Goal: Task Accomplishment & Management: Use online tool/utility

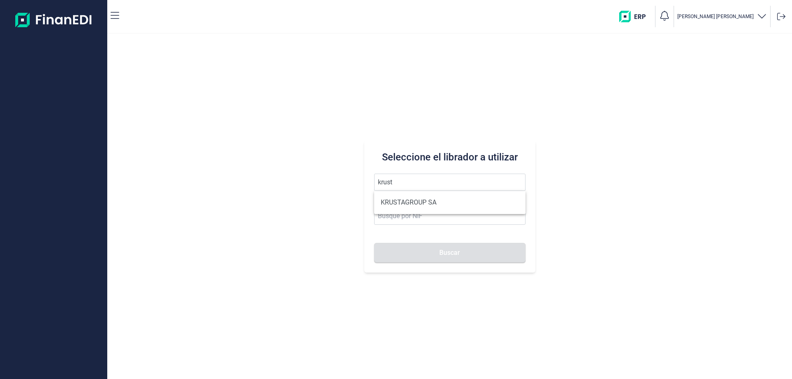
click at [411, 201] on li "KRUSTAGROUP SA" at bounding box center [449, 202] width 151 height 17
type input "KRUSTAGROUP SA"
type input "A21008560"
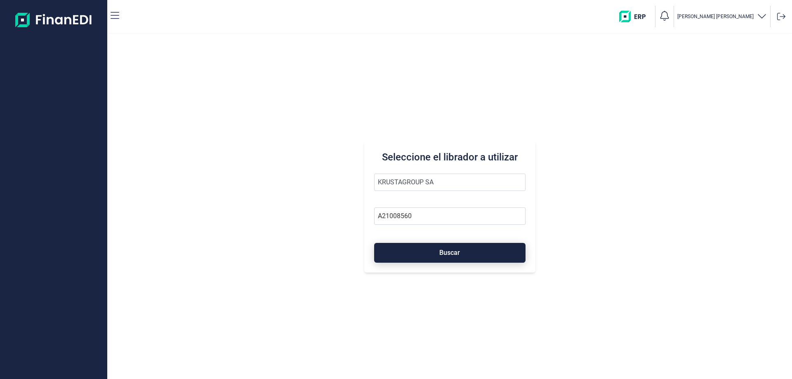
click at [409, 249] on button "Buscar" at bounding box center [449, 253] width 151 height 20
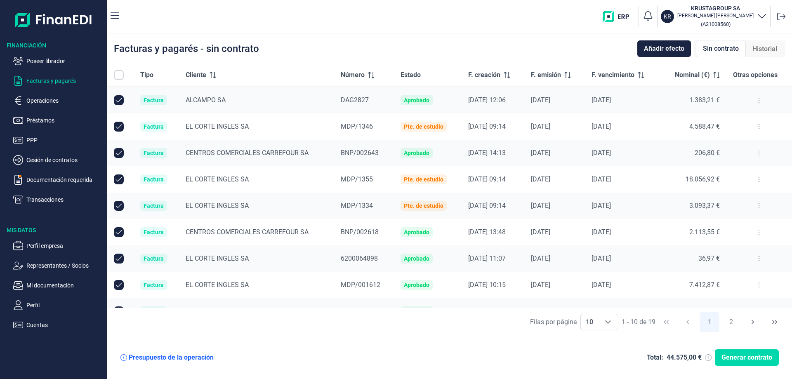
checkbox input "true"
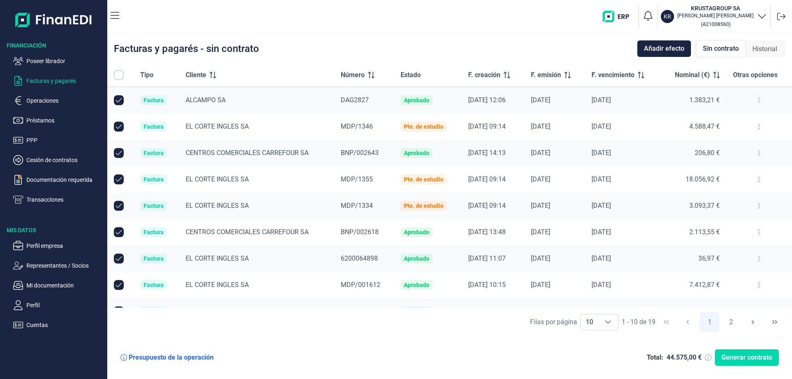
checkbox input "true"
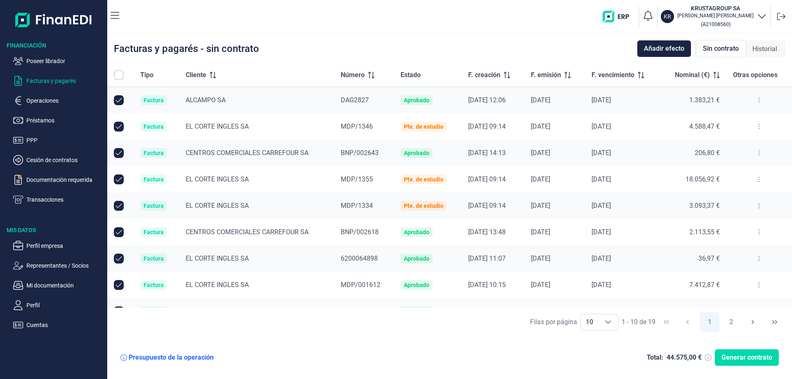
checkbox input "true"
click at [39, 291] on ul "Perfil empresa Representantes / Socios Mi documentación Perfil Cuentas" at bounding box center [53, 282] width 107 height 96
click at [39, 286] on p "Mi documentación" at bounding box center [65, 286] width 78 height 10
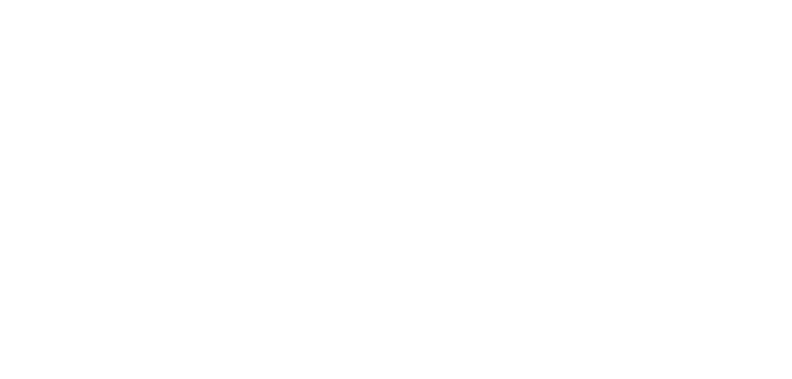
click at [609, 70] on main at bounding box center [396, 189] width 792 height 379
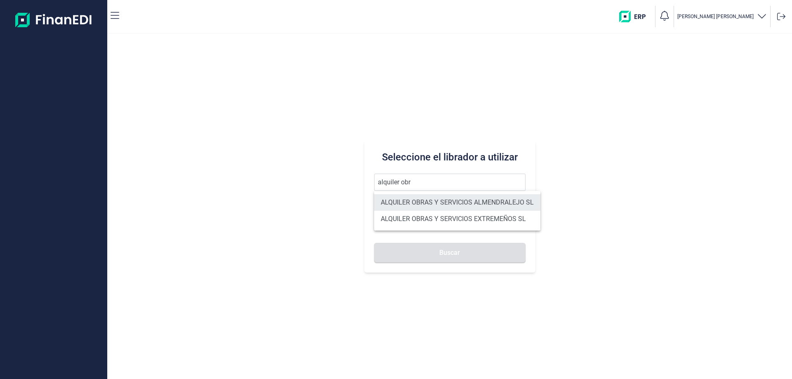
click at [520, 203] on li "ALQUILER OBRAS Y SERVICIOS ALMENDRALEJO SL" at bounding box center [457, 202] width 166 height 17
type input "ALQUILER OBRAS Y SERVICIOS ALMENDRALEJO SL"
type input "B06707947"
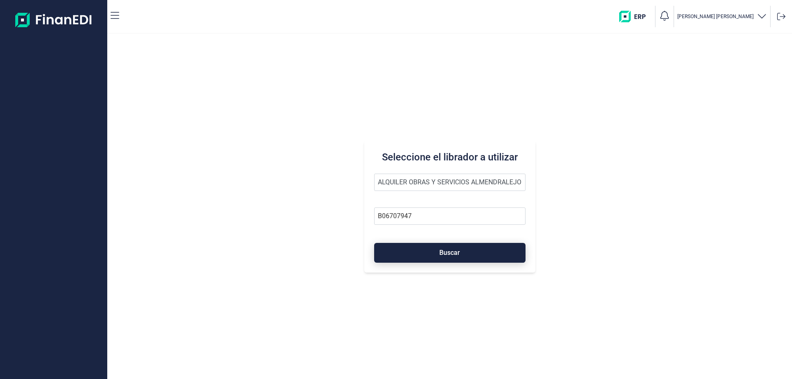
drag, startPoint x: 463, startPoint y: 250, endPoint x: 303, endPoint y: 265, distance: 160.8
click at [462, 250] on button "Buscar" at bounding box center [449, 253] width 151 height 20
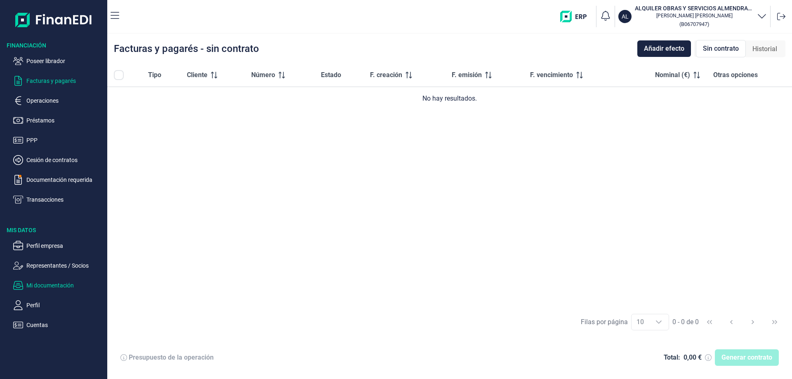
click at [42, 283] on p "Mi documentación" at bounding box center [65, 286] width 78 height 10
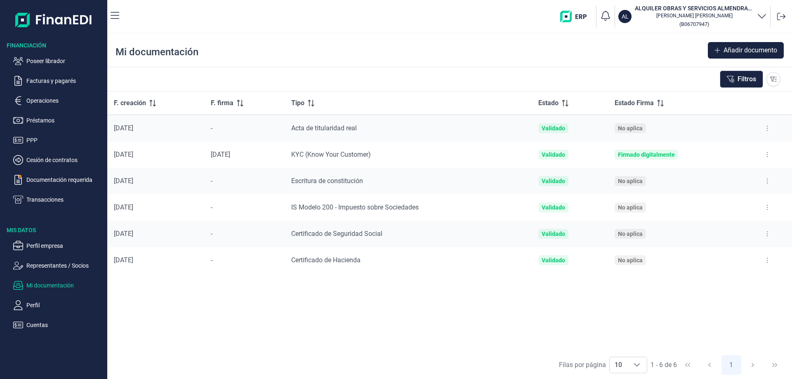
click at [771, 127] on button at bounding box center [767, 128] width 15 height 13
click at [718, 149] on span "Ver documento" at bounding box center [716, 149] width 39 height 8
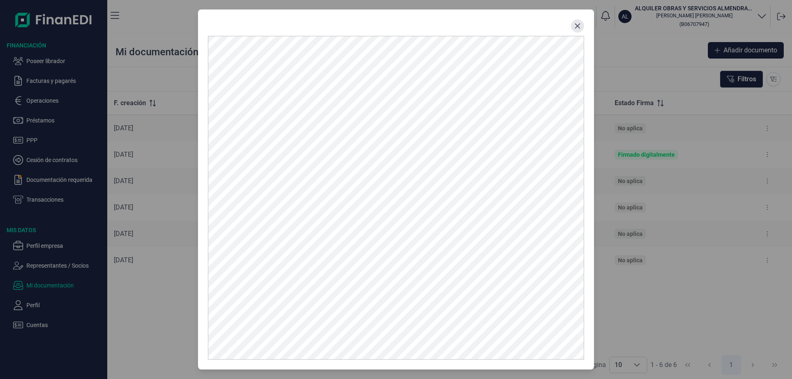
click at [582, 24] on button "Close" at bounding box center [577, 25] width 13 height 13
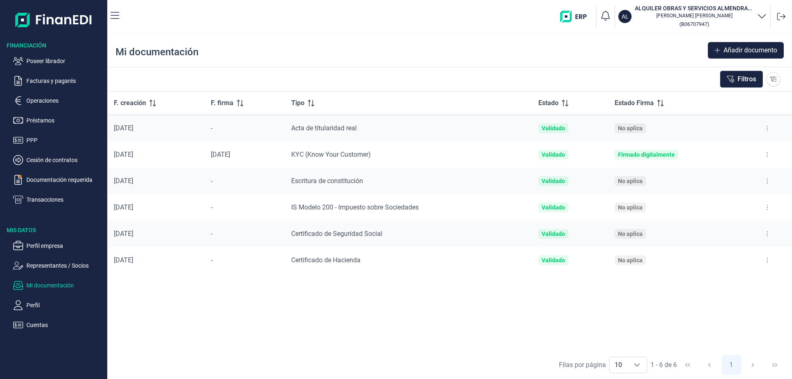
click at [765, 158] on button at bounding box center [767, 154] width 15 height 13
click at [720, 172] on span "Ver documento" at bounding box center [716, 175] width 39 height 8
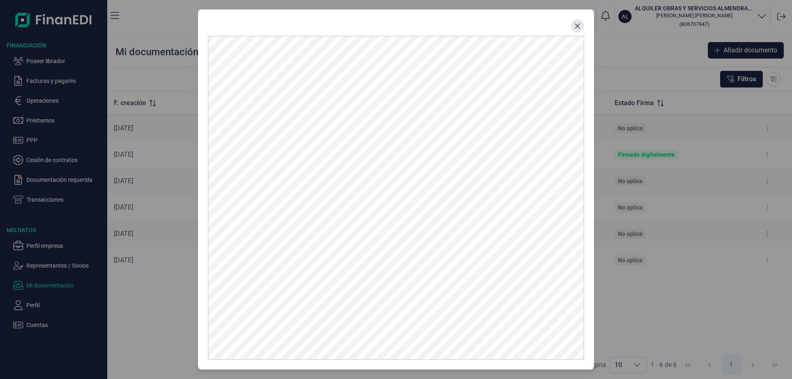
click at [573, 28] on button "Close" at bounding box center [577, 25] width 13 height 13
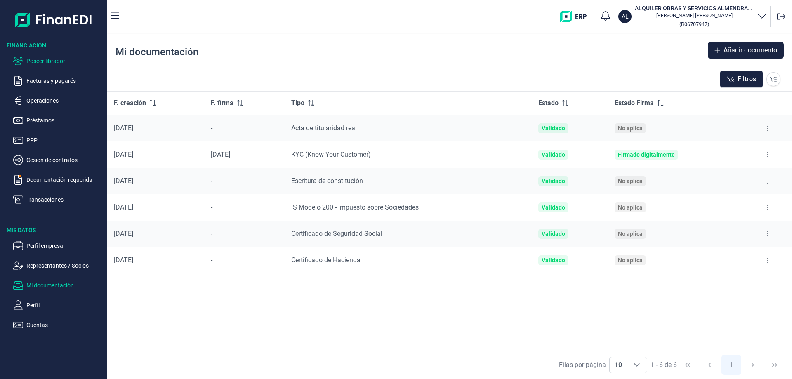
click at [45, 63] on p "Poseer librador" at bounding box center [65, 61] width 78 height 10
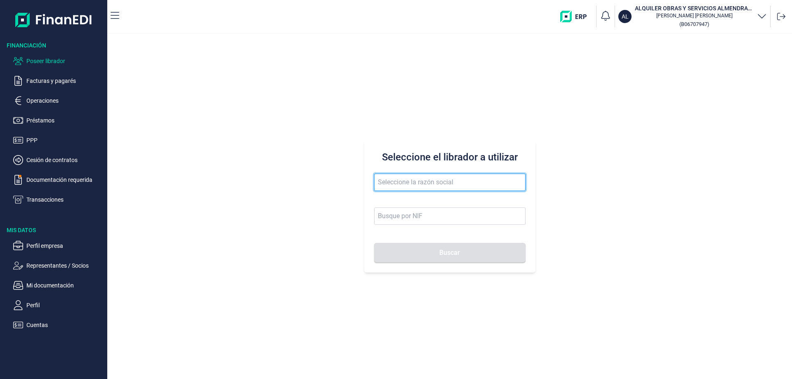
click at [446, 184] on input "text" at bounding box center [449, 182] width 151 height 17
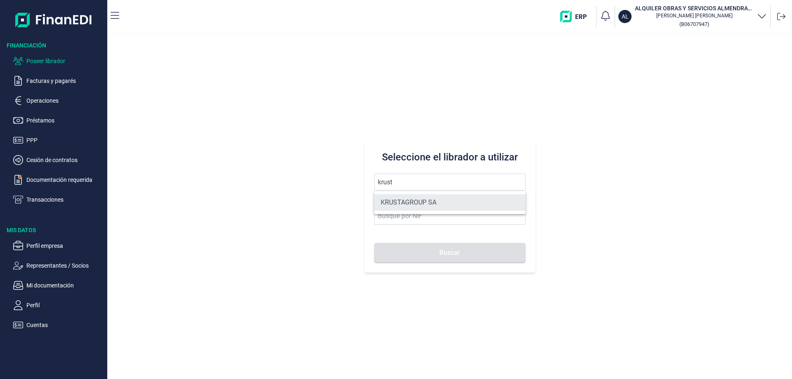
click at [439, 201] on li "KRUSTAGROUP SA" at bounding box center [449, 202] width 151 height 17
type input "KRUSTAGROUP SA"
type input "A21008560"
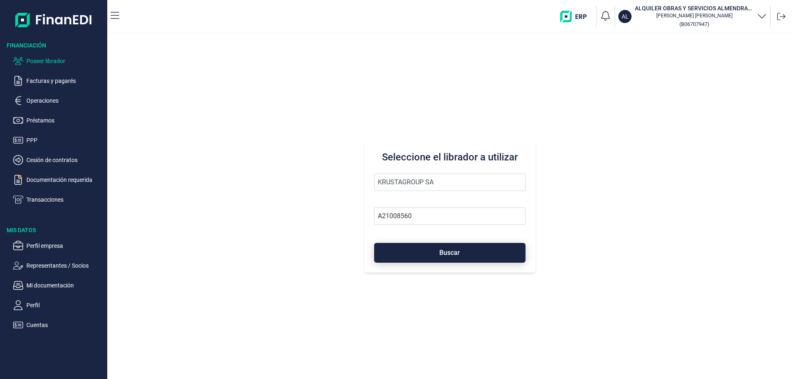
click at [444, 253] on span "Buscar" at bounding box center [449, 253] width 21 height 6
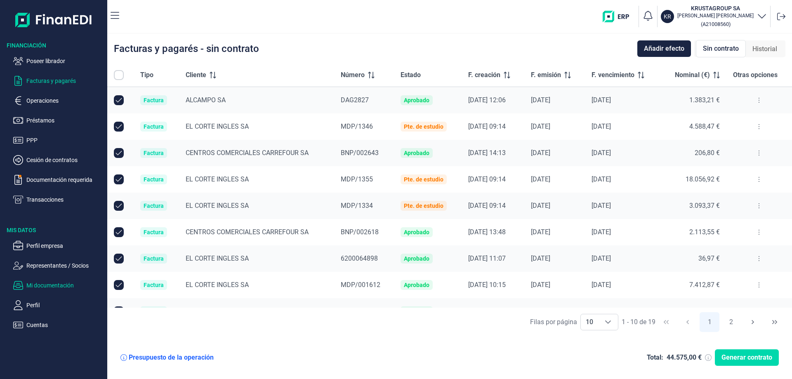
checkbox input "true"
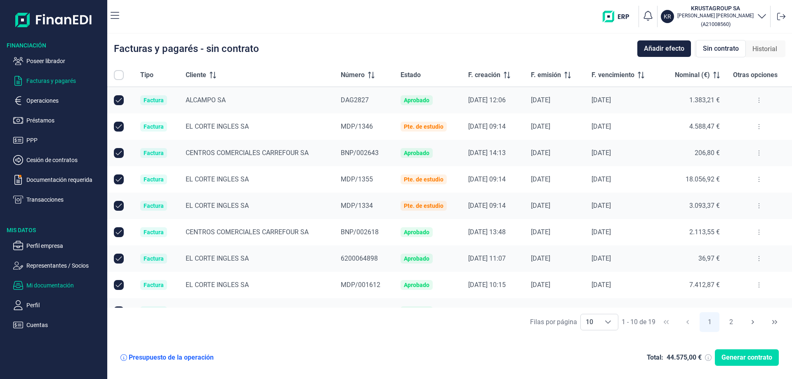
checkbox input "true"
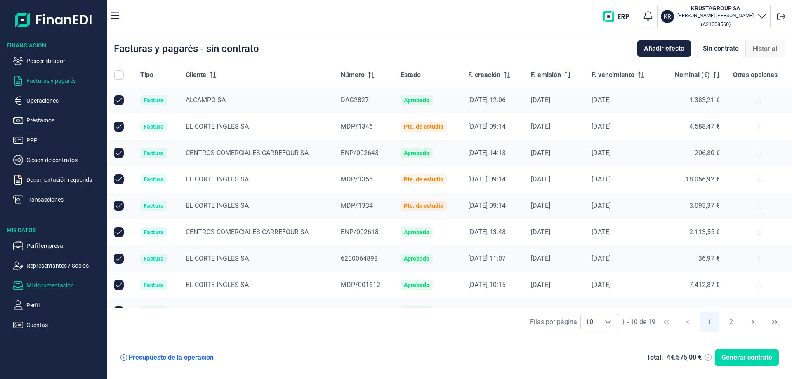
checkbox input "true"
click at [36, 285] on p "Mi documentación" at bounding box center [65, 286] width 78 height 10
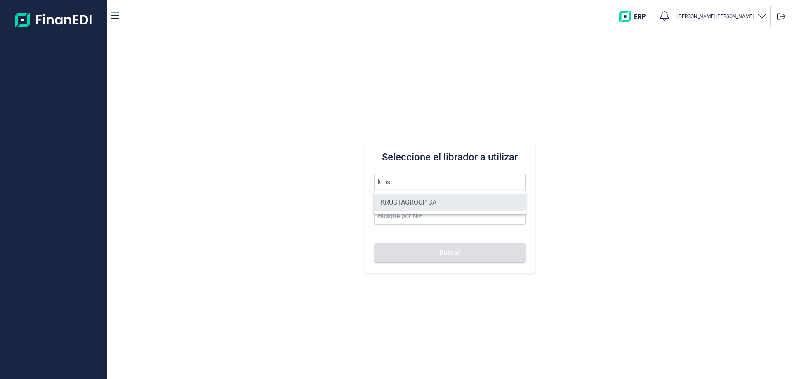
click at [403, 197] on li "KRUSTAGROUP SA" at bounding box center [449, 202] width 151 height 17
type input "KRUSTAGROUP SA"
type input "A21008560"
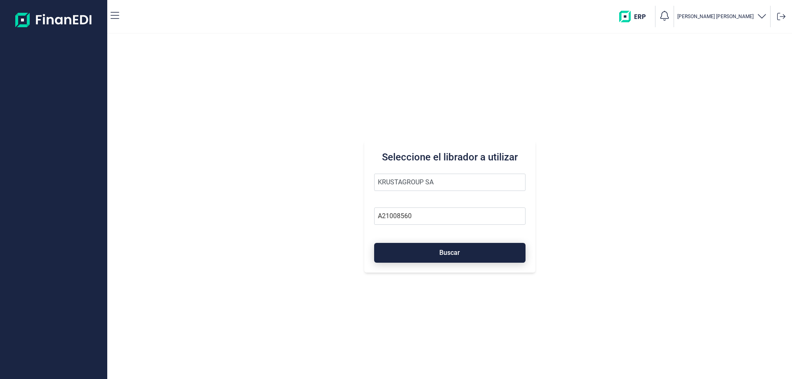
drag, startPoint x: 415, startPoint y: 252, endPoint x: 392, endPoint y: 256, distance: 23.0
click at [415, 253] on button "Buscar" at bounding box center [449, 253] width 151 height 20
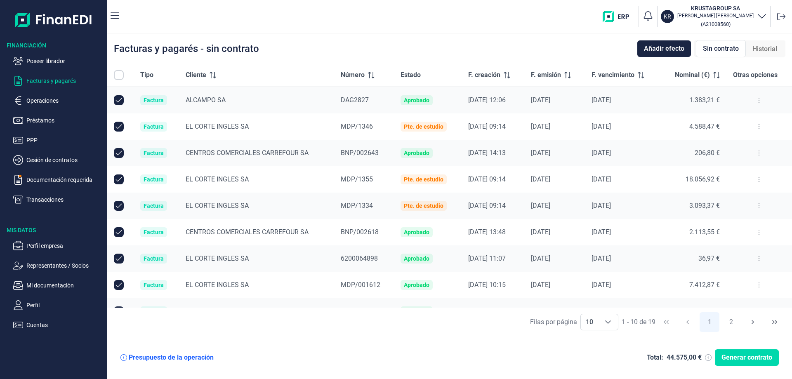
checkbox input "true"
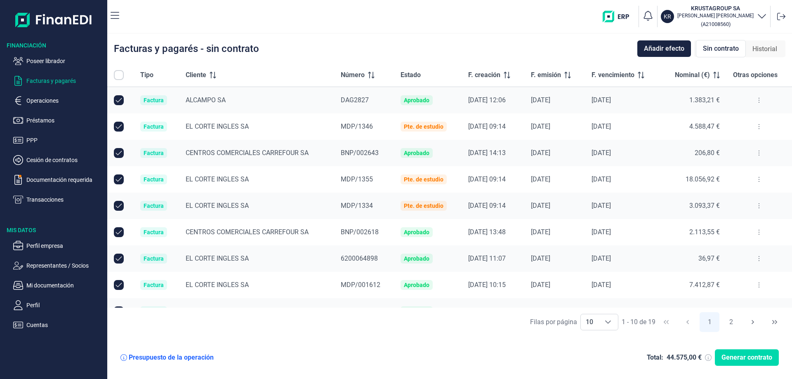
checkbox input "true"
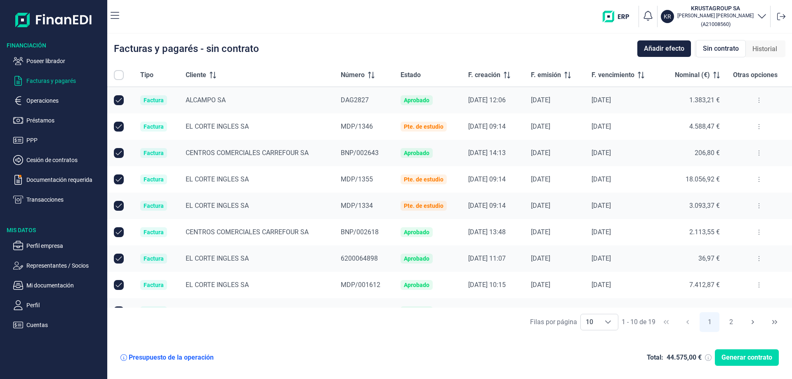
checkbox input "true"
click at [644, 47] on button "Añadir efecto" at bounding box center [664, 48] width 54 height 17
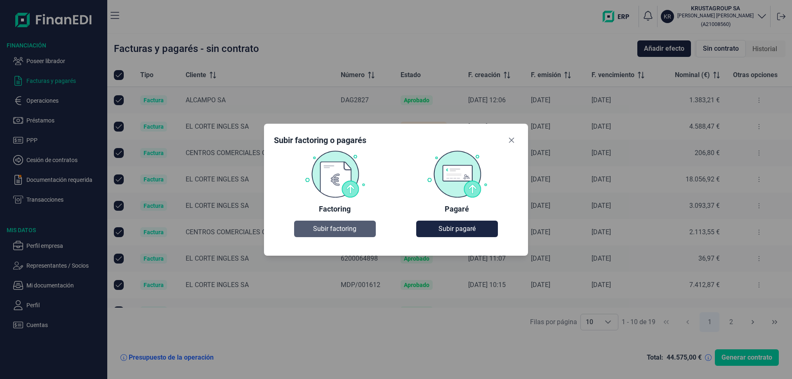
click at [328, 227] on span "Subir factoring" at bounding box center [334, 229] width 43 height 10
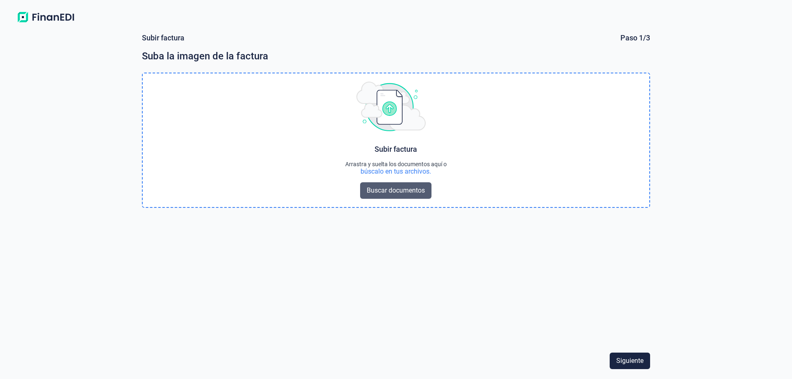
click at [416, 194] on span "Buscar documentos" at bounding box center [396, 191] width 58 height 10
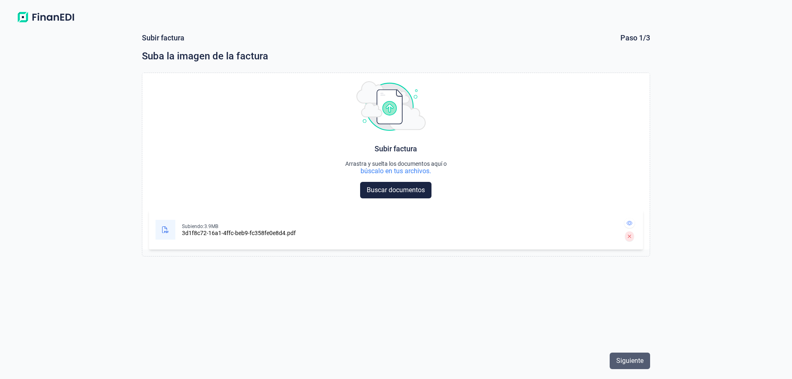
click at [631, 355] on button "Siguiente" at bounding box center [630, 361] width 40 height 17
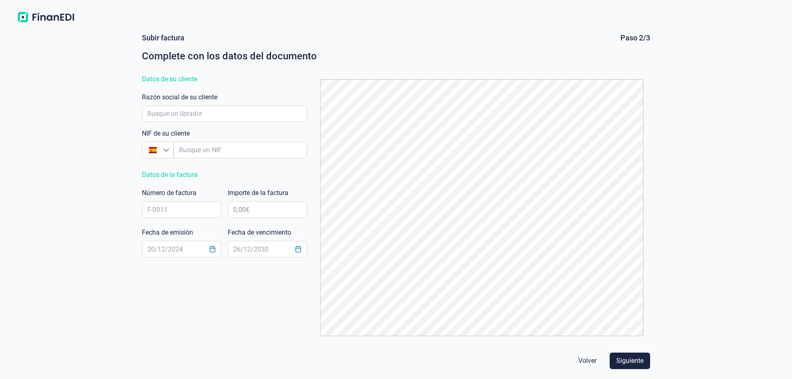
click at [64, 20] on img at bounding box center [45, 17] width 65 height 15
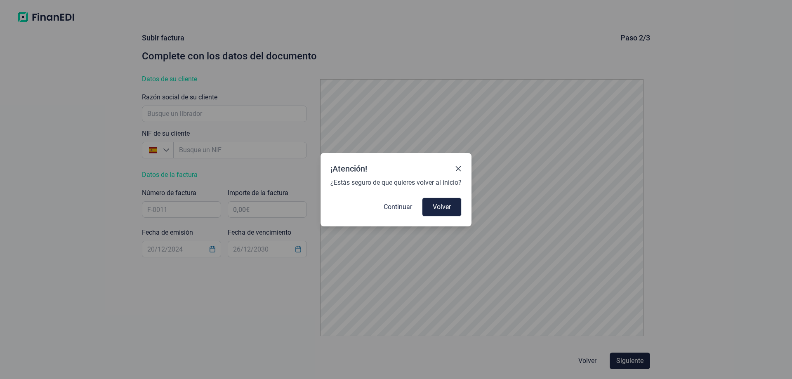
click at [458, 170] on icon "Close" at bounding box center [458, 168] width 7 height 7
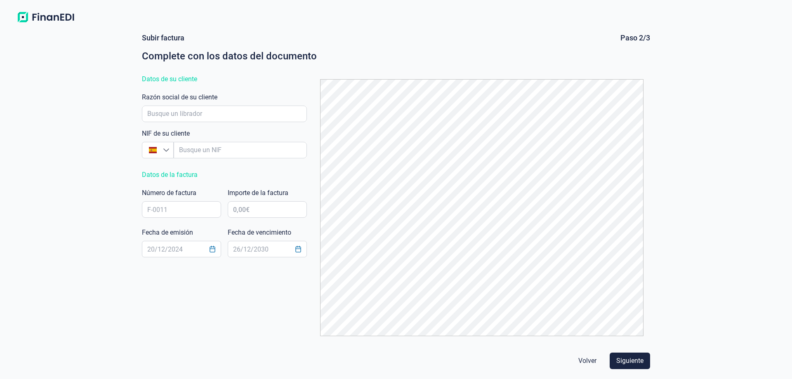
click at [45, 17] on img at bounding box center [45, 17] width 65 height 15
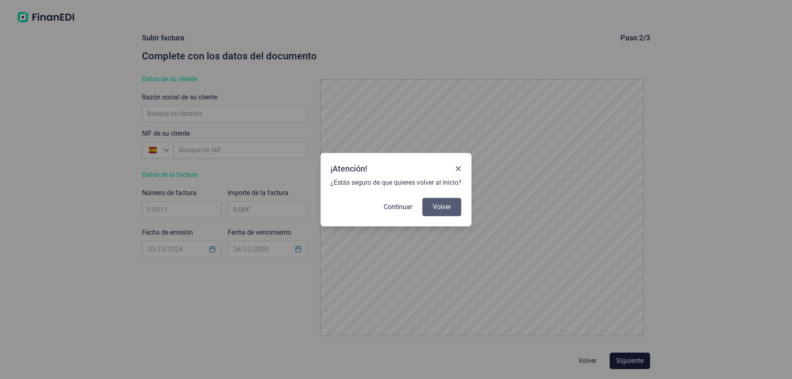
click at [437, 212] on button "Volver" at bounding box center [442, 207] width 40 height 19
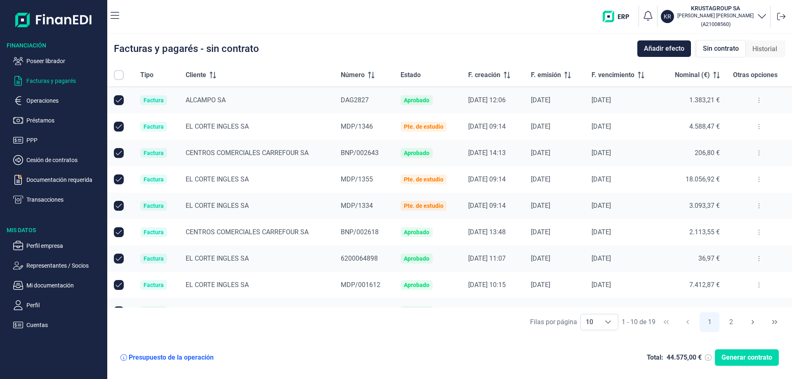
checkbox input "true"
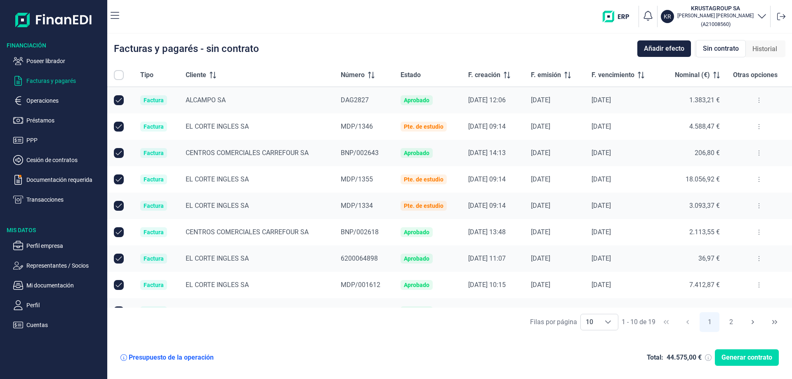
checkbox input "true"
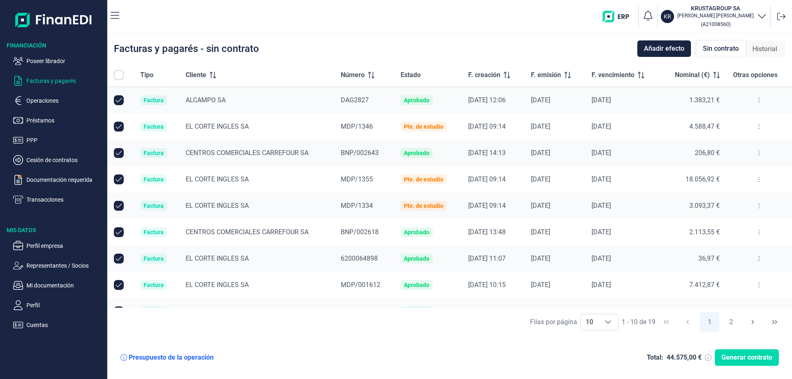
checkbox input "true"
click at [50, 158] on p "Cesión de contratos" at bounding box center [65, 160] width 78 height 10
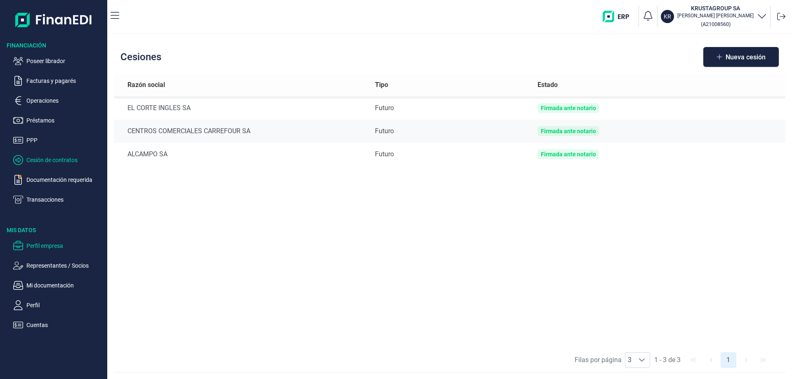
click at [44, 249] on p "Perfil empresa" at bounding box center [65, 246] width 78 height 10
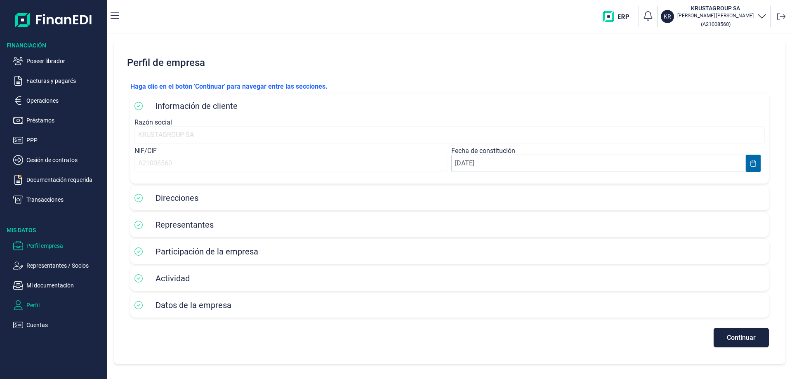
click at [28, 302] on p "Perfil" at bounding box center [65, 305] width 78 height 10
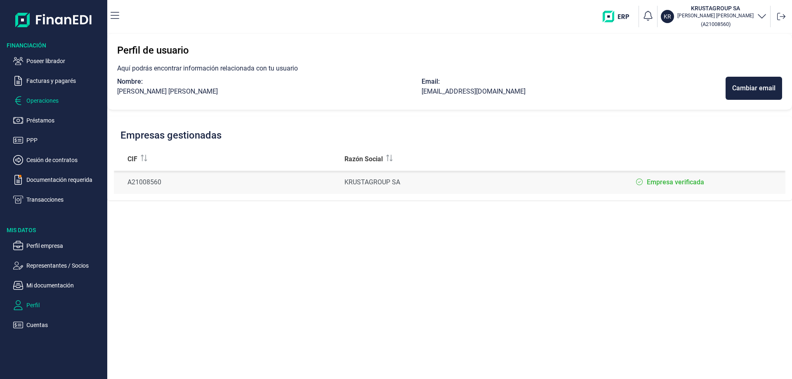
click at [41, 102] on p "Operaciones" at bounding box center [65, 101] width 78 height 10
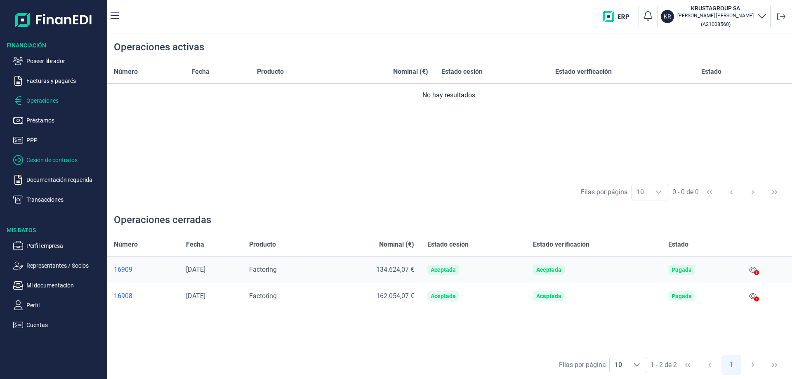
click at [63, 160] on p "Cesión de contratos" at bounding box center [65, 160] width 78 height 10
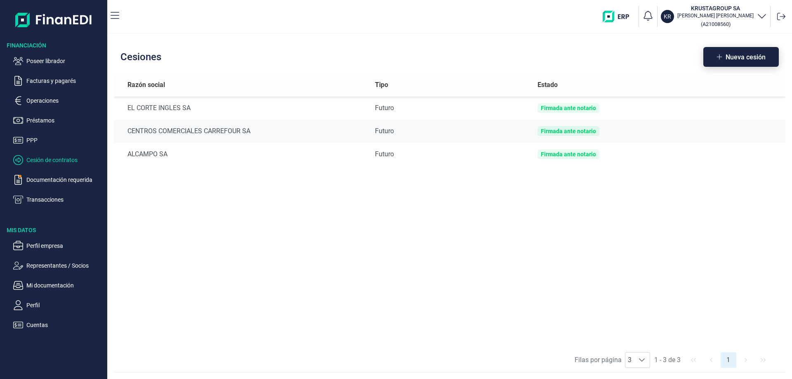
click at [731, 49] on button "Nueva cesión" at bounding box center [740, 57] width 75 height 20
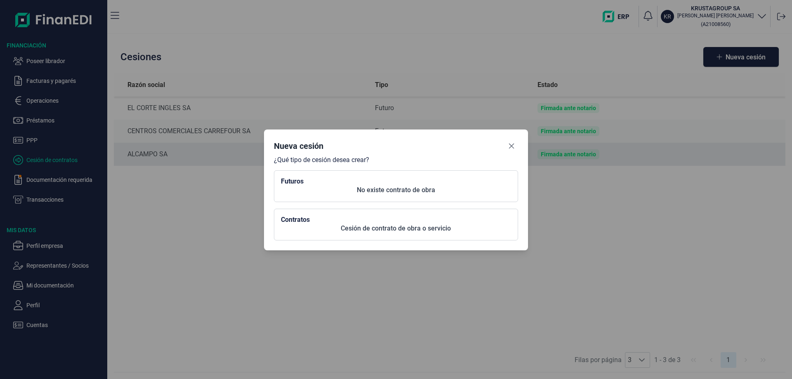
drag, startPoint x: 515, startPoint y: 146, endPoint x: 510, endPoint y: 156, distance: 10.7
click at [513, 151] on button "Close" at bounding box center [511, 145] width 13 height 13
